Goal: Information Seeking & Learning: Learn about a topic

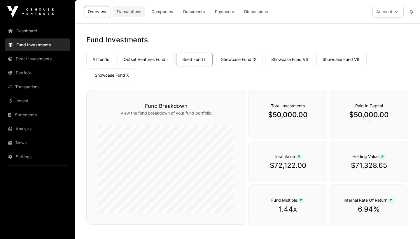
click at [131, 11] on link "Transactions" at bounding box center [129, 11] width 33 height 11
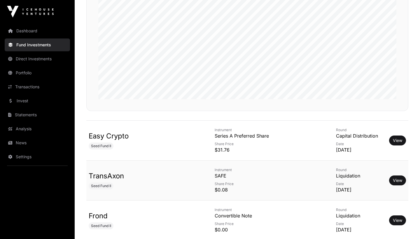
scroll to position [141, 0]
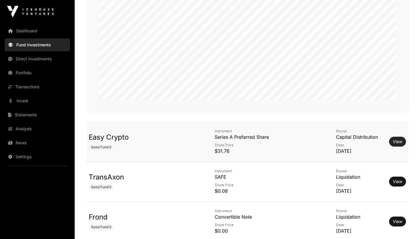
click at [399, 142] on link "View" at bounding box center [397, 142] width 9 height 6
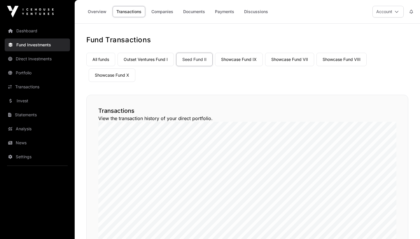
scroll to position [141, 0]
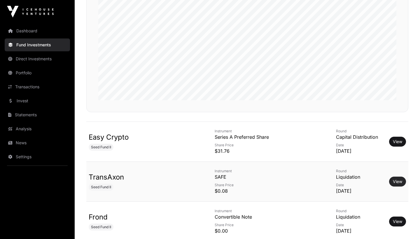
click at [397, 182] on link "View" at bounding box center [397, 182] width 9 height 6
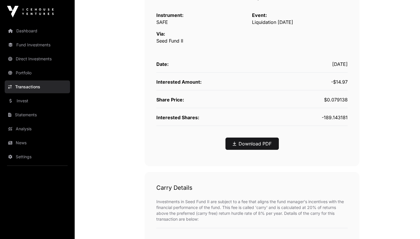
scroll to position [200, 0]
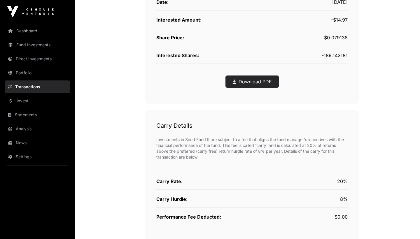
click at [257, 82] on link "Download PDF" at bounding box center [252, 81] width 39 height 7
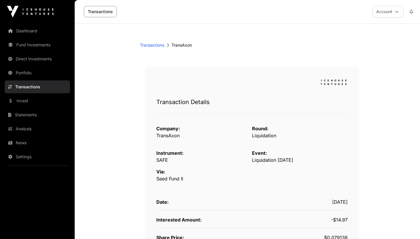
scroll to position [0, 0]
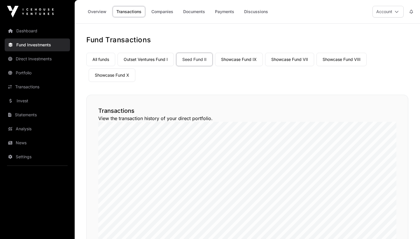
scroll to position [141, 0]
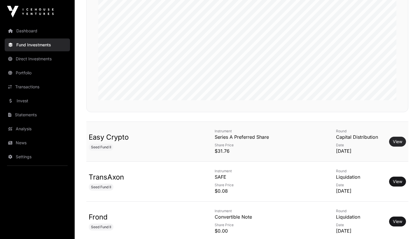
click at [400, 141] on link "View" at bounding box center [397, 142] width 9 height 6
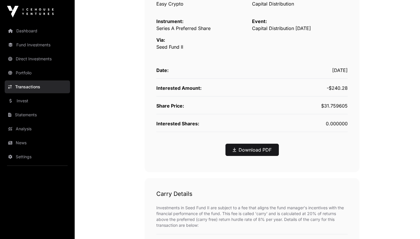
scroll to position [160, 0]
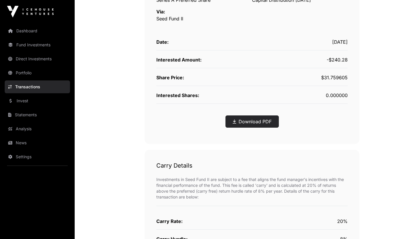
click at [250, 121] on link "Download PDF" at bounding box center [252, 121] width 39 height 7
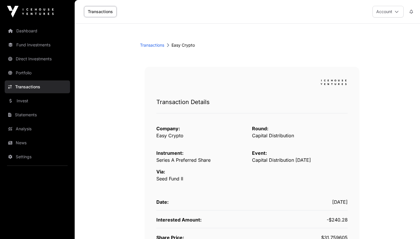
scroll to position [0, 0]
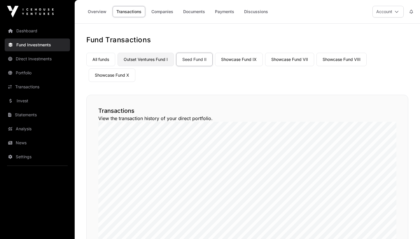
click at [150, 60] on link "Outset Ventures Fund I" at bounding box center [146, 59] width 56 height 13
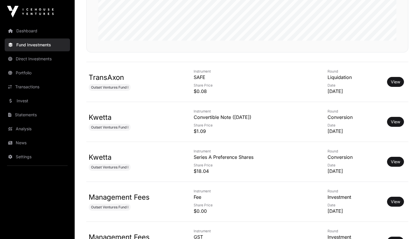
scroll to position [193, 0]
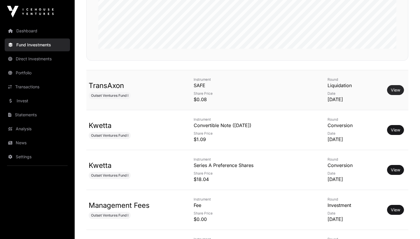
click at [393, 91] on link "View" at bounding box center [395, 90] width 9 height 6
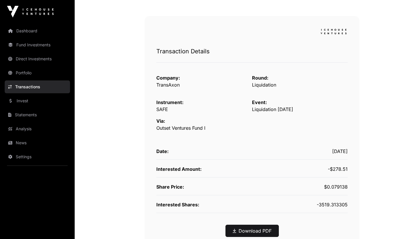
scroll to position [76, 0]
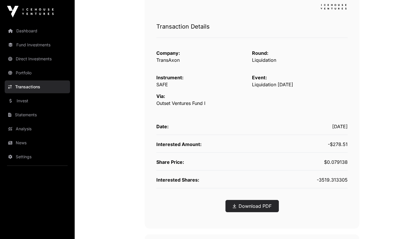
click at [249, 205] on link "Download PDF" at bounding box center [252, 206] width 39 height 7
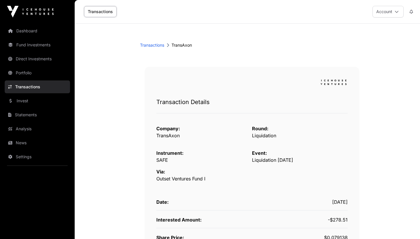
scroll to position [0, 0]
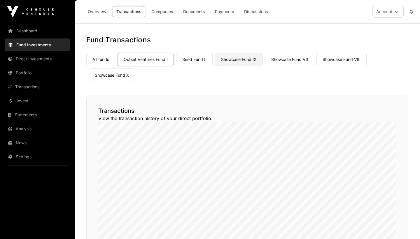
click at [244, 58] on link "Showcase Fund IX" at bounding box center [239, 59] width 48 height 13
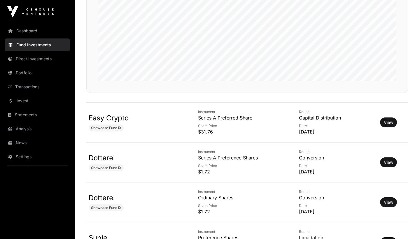
scroll to position [161, 0]
click at [391, 122] on link "View" at bounding box center [388, 122] width 9 height 6
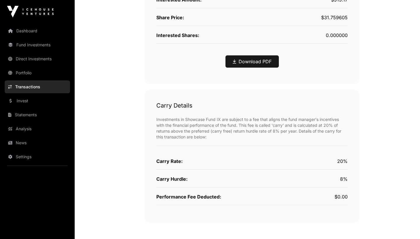
scroll to position [227, 0]
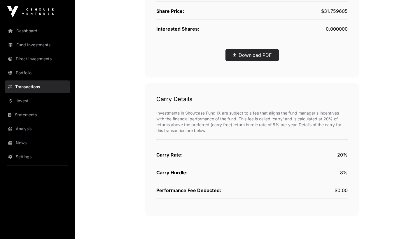
click at [259, 57] on link "Download PDF" at bounding box center [252, 55] width 39 height 7
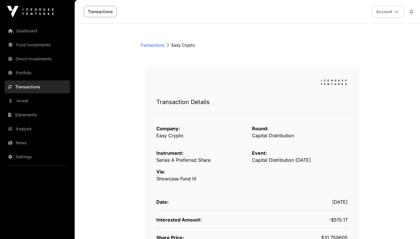
scroll to position [0, 0]
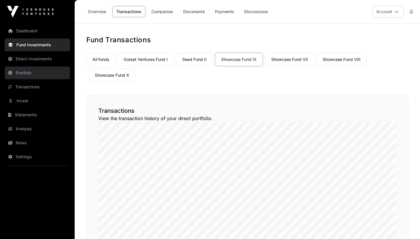
click at [24, 72] on link "Portfolio" at bounding box center [37, 73] width 65 height 13
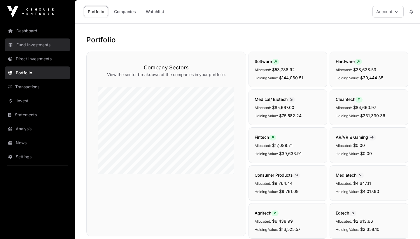
click at [31, 44] on link "Fund Investments" at bounding box center [37, 45] width 65 height 13
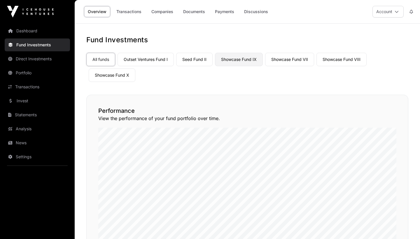
click at [239, 60] on link "Showcase Fund IX" at bounding box center [239, 59] width 48 height 13
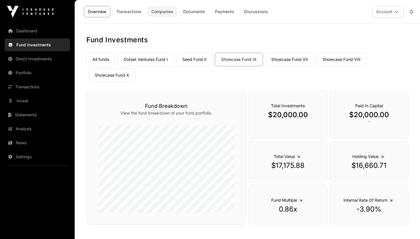
click at [165, 13] on link "Companies" at bounding box center [162, 11] width 29 height 11
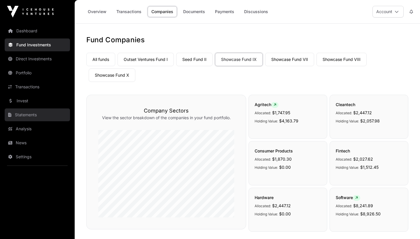
click at [23, 114] on link "Statements" at bounding box center [37, 115] width 65 height 13
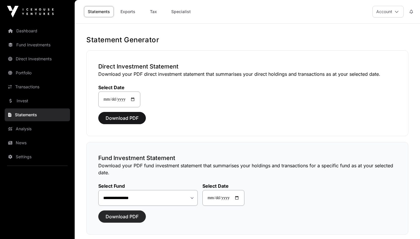
click at [123, 217] on span "Download PDF" at bounding box center [122, 216] width 33 height 7
click at [128, 217] on span "Download PDF" at bounding box center [122, 216] width 33 height 7
click at [127, 219] on span "Download PDF" at bounding box center [122, 216] width 33 height 7
click at [126, 217] on span "Download PDF" at bounding box center [122, 216] width 33 height 7
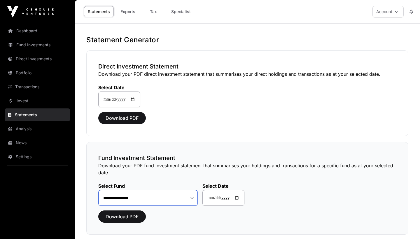
select select "**"
click at [120, 217] on span "Download PDF" at bounding box center [122, 216] width 33 height 7
click at [119, 119] on span "Download PDF" at bounding box center [122, 118] width 33 height 7
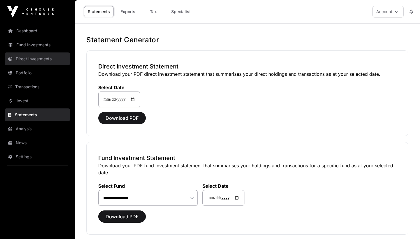
click at [33, 60] on link "Direct Investments" at bounding box center [37, 59] width 65 height 13
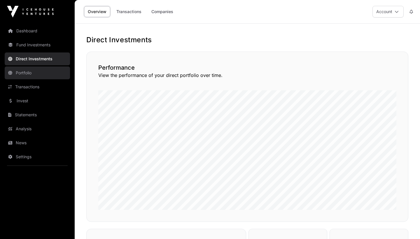
click at [28, 72] on link "Portfolio" at bounding box center [37, 73] width 65 height 13
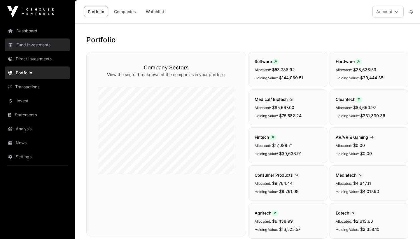
click at [39, 45] on link "Fund Investments" at bounding box center [37, 45] width 65 height 13
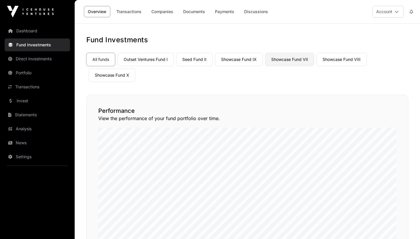
click at [286, 58] on link "Showcase Fund VII" at bounding box center [289, 59] width 49 height 13
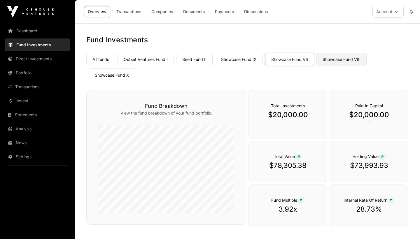
click at [339, 60] on link "Showcase Fund VIII" at bounding box center [342, 59] width 50 height 13
click at [242, 61] on link "Showcase Fund IX" at bounding box center [239, 59] width 48 height 13
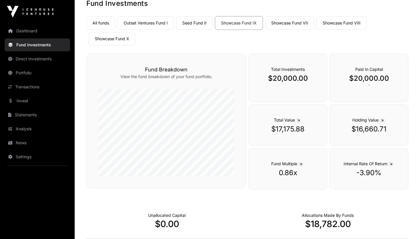
scroll to position [36, 0]
click at [115, 41] on link "Showcase Fund X" at bounding box center [112, 38] width 47 height 13
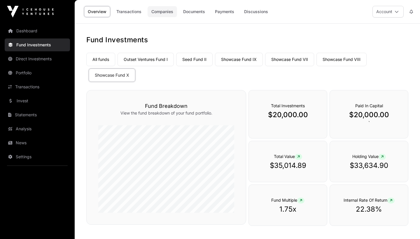
click at [160, 13] on link "Companies" at bounding box center [162, 11] width 29 height 11
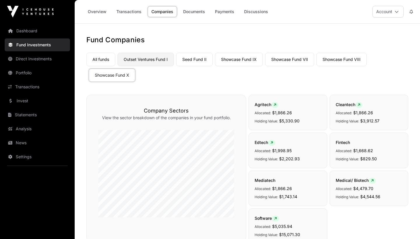
click at [150, 61] on link "Outset Ventures Fund I" at bounding box center [146, 59] width 56 height 13
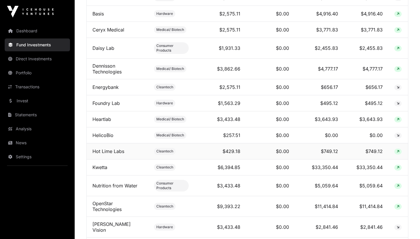
scroll to position [331, 0]
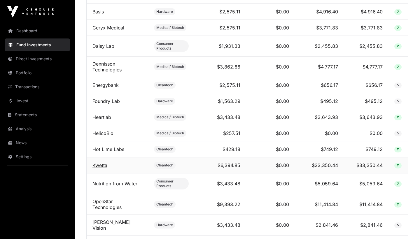
click at [100, 167] on link "Kwetta" at bounding box center [100, 166] width 15 height 6
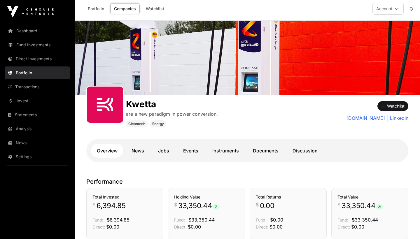
scroll to position [4, 0]
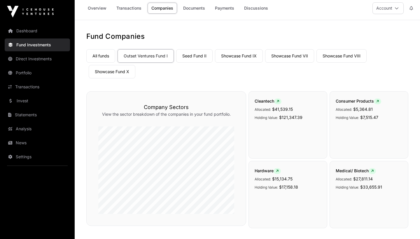
scroll to position [331, 0]
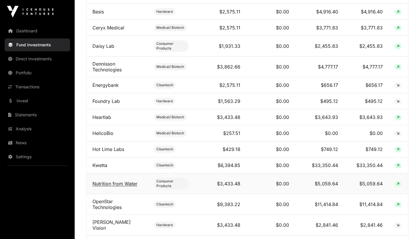
click at [106, 184] on link "Nutrition from Water" at bounding box center [115, 184] width 45 height 6
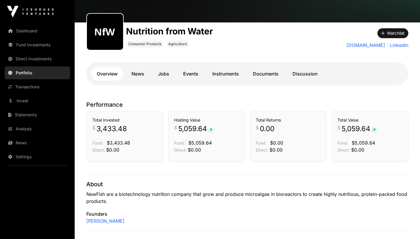
scroll to position [58, 0]
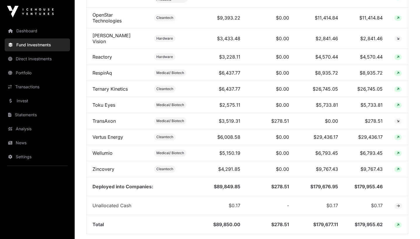
scroll to position [521, 0]
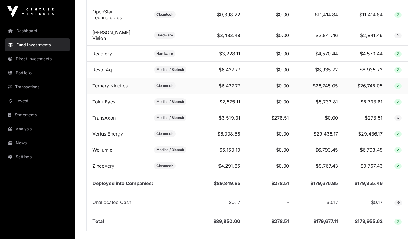
click at [111, 84] on link "Ternary Kinetics" at bounding box center [110, 86] width 35 height 6
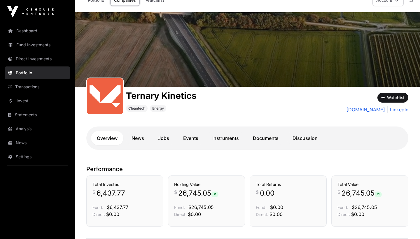
scroll to position [3, 0]
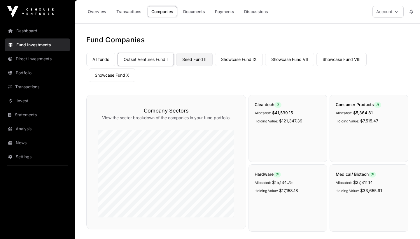
click at [203, 58] on link "Seed Fund II" at bounding box center [194, 59] width 36 height 13
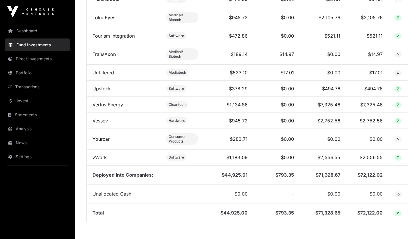
scroll to position [953, 0]
